Goal: Information Seeking & Learning: Check status

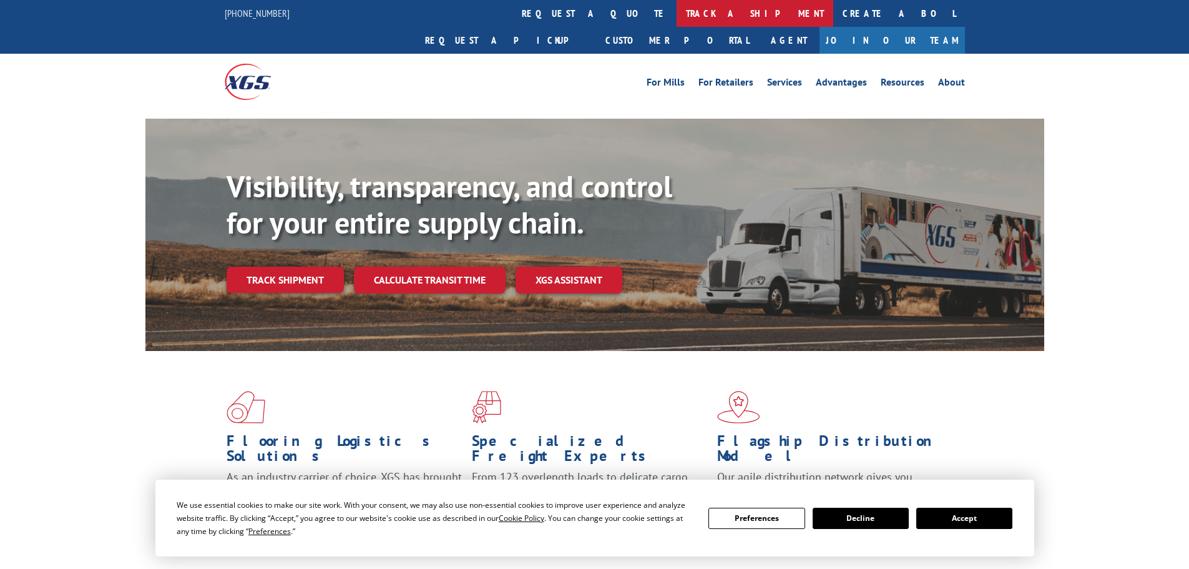
click at [677, 4] on link "track a shipment" at bounding box center [755, 13] width 157 height 27
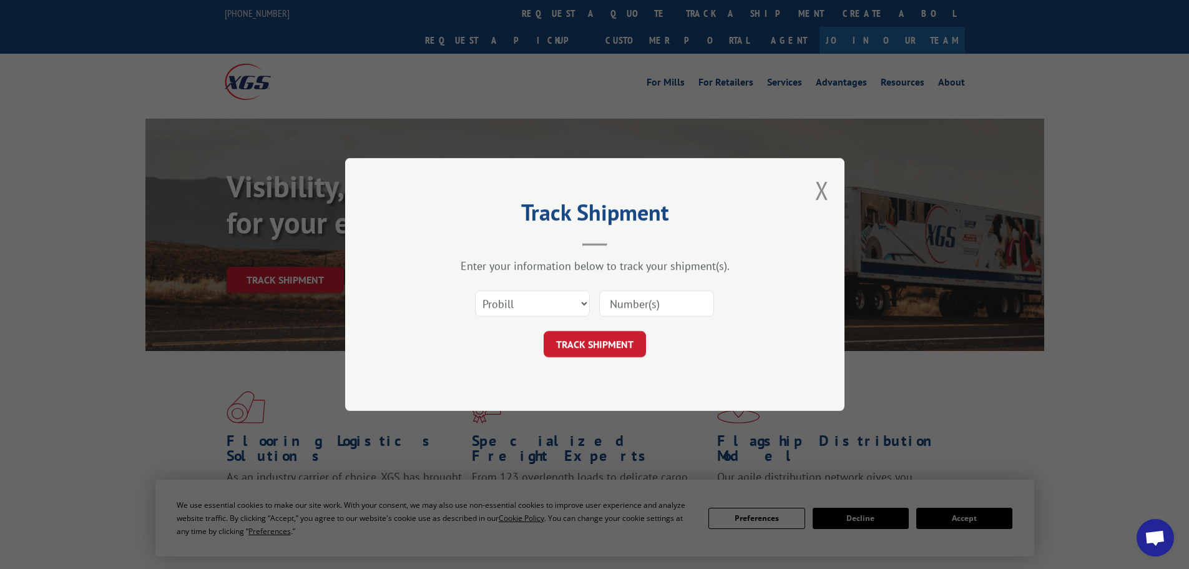
click at [641, 293] on input at bounding box center [656, 303] width 115 height 26
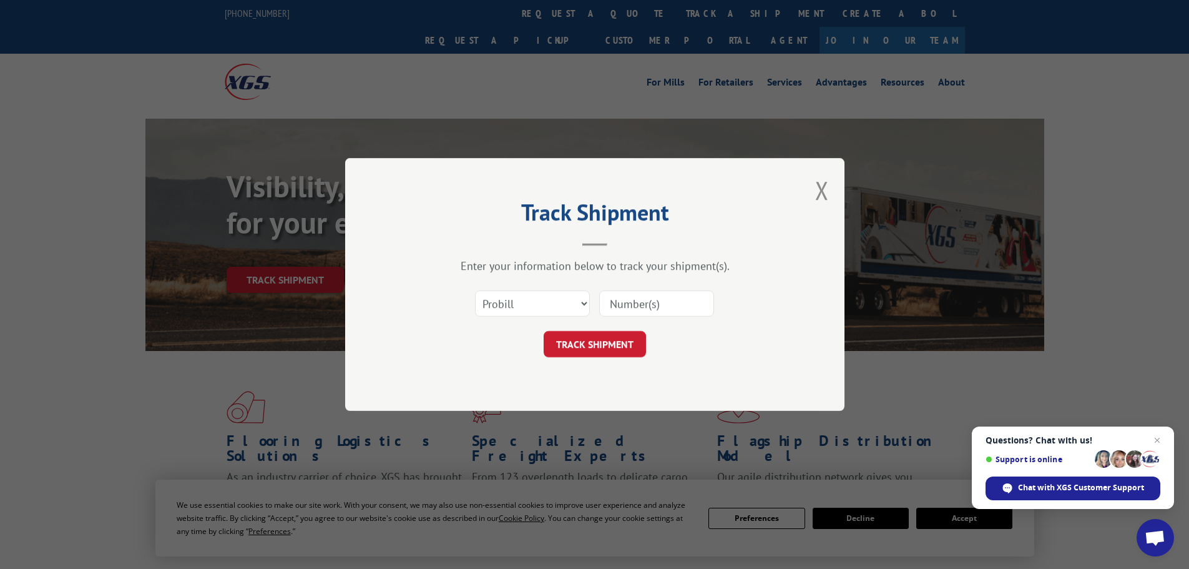
paste input "17468657"
type input "17468657"
click at [594, 348] on button "TRACK SHIPMENT" at bounding box center [595, 344] width 102 height 26
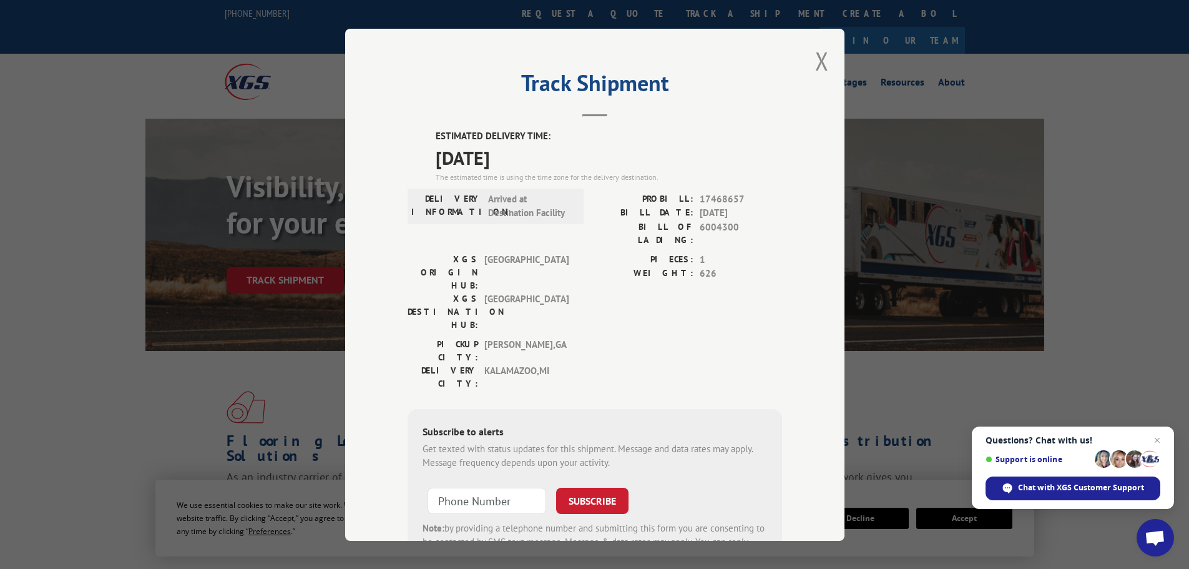
drag, startPoint x: 551, startPoint y: 167, endPoint x: 417, endPoint y: 137, distance: 137.4
click at [417, 137] on div "ESTIMATED DELIVERY TIME: [DATE] The estimated time is using the time zone for t…" at bounding box center [595, 353] width 375 height 449
copy div "ESTIMATED DELIVERY TIME: [DATE]"
click at [815, 57] on button "Close modal" at bounding box center [822, 60] width 14 height 33
